Goal: Navigation & Orientation: Understand site structure

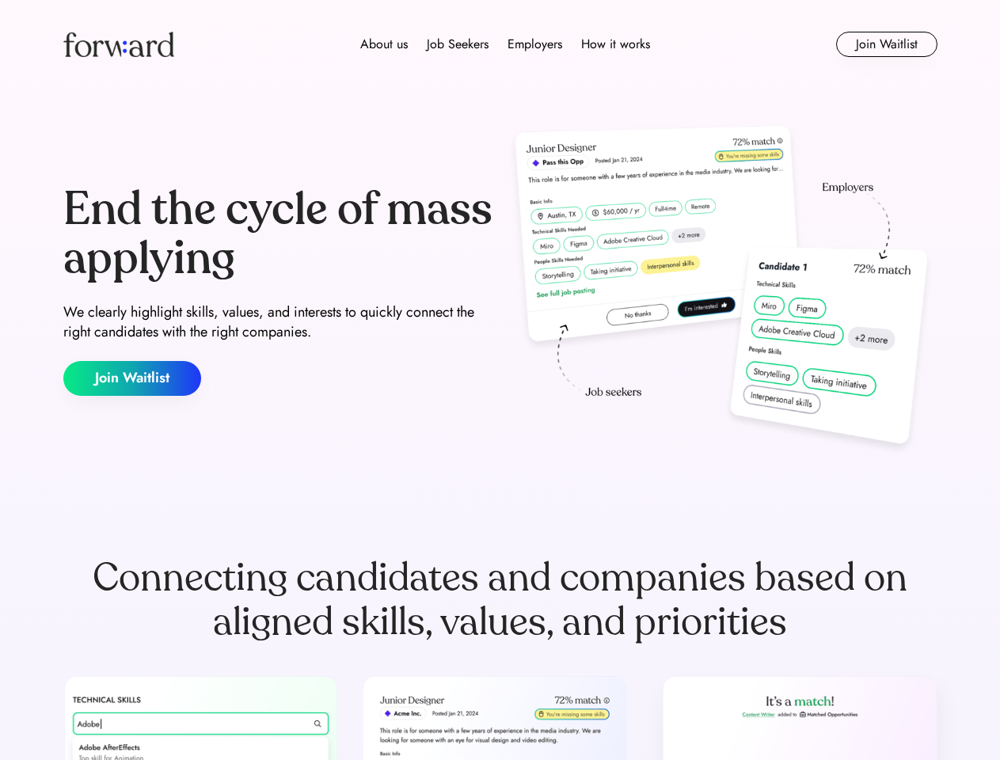
click at [500, 380] on div "End the cycle of mass applying We clearly highlight skills, values, and interes…" at bounding box center [500, 290] width 874 height 341
click at [500, 44] on div "About us Job Seekers Employers How it works" at bounding box center [505, 44] width 624 height 19
click at [119, 44] on img at bounding box center [118, 44] width 111 height 25
click at [505, 44] on div "About us Job Seekers Employers How it works" at bounding box center [505, 44] width 624 height 19
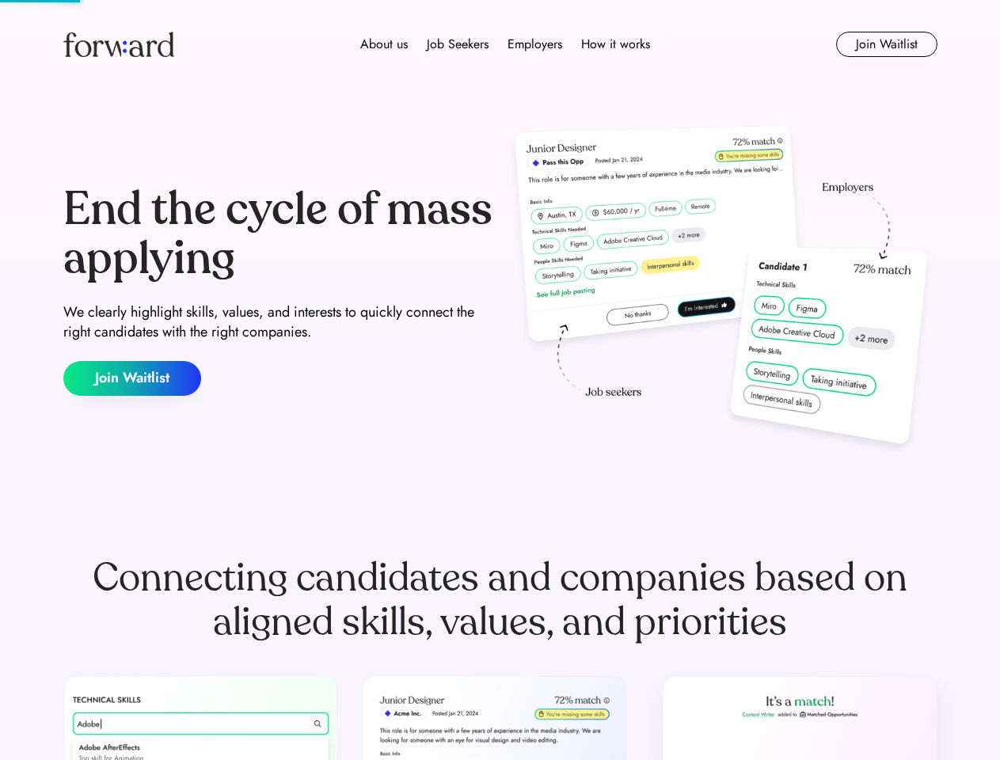
click at [384, 44] on div "About us" at bounding box center [384, 44] width 48 height 19
click at [458, 44] on div "Job Seekers" at bounding box center [458, 44] width 62 height 19
click at [535, 44] on div "Employers" at bounding box center [535, 44] width 55 height 19
click at [615, 44] on div "How it works" at bounding box center [615, 44] width 69 height 19
click at [886, 44] on button "Join Waitlist" at bounding box center [886, 44] width 101 height 25
